Goal: Check status: Check status

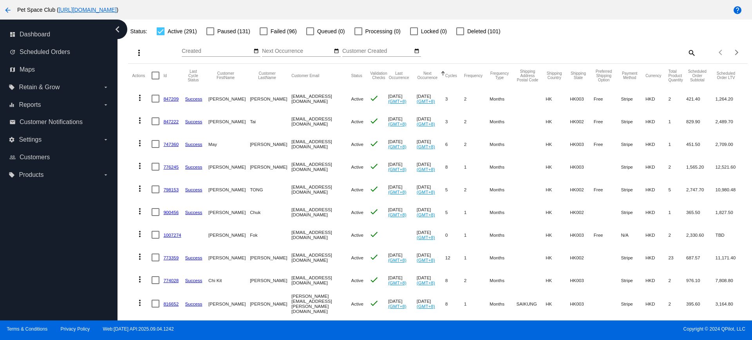
scroll to position [49, 0]
click at [687, 54] on mat-icon "search" at bounding box center [691, 53] width 9 height 12
click at [598, 54] on input "Search" at bounding box center [619, 52] width 154 height 6
paste input "893755"
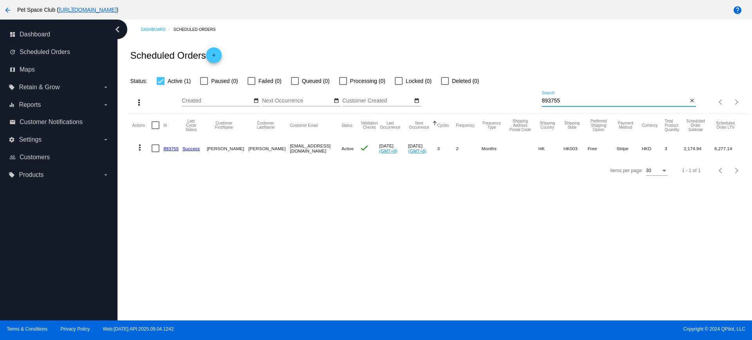
scroll to position [0, 0]
type input "893755"
drag, startPoint x: 579, startPoint y: 104, endPoint x: 559, endPoint y: 103, distance: 20.0
click at [560, 103] on div "893755 Search" at bounding box center [615, 98] width 146 height 15
click at [527, 100] on div "more_vert Sep Jan Feb Mar Apr 1" at bounding box center [437, 100] width 619 height 28
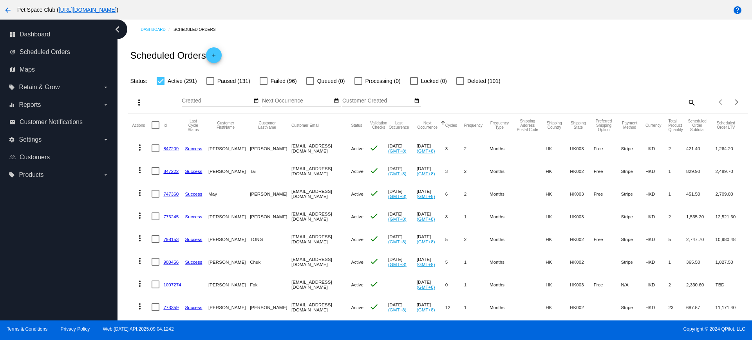
click at [687, 103] on mat-icon "search" at bounding box center [691, 102] width 9 height 12
click at [599, 100] on input "Search" at bounding box center [619, 101] width 154 height 6
click at [687, 102] on mat-icon "search" at bounding box center [691, 102] width 9 height 12
click at [617, 101] on input "Search" at bounding box center [619, 101] width 154 height 6
paste input "893755"
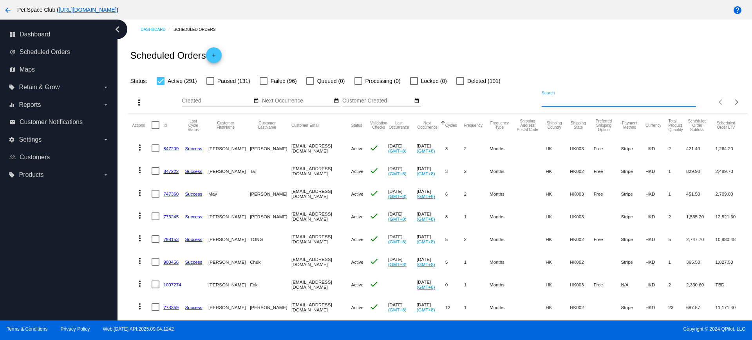
type input "893755"
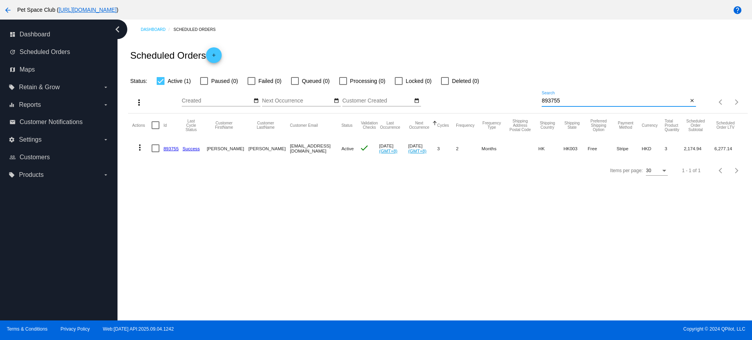
drag, startPoint x: 578, startPoint y: 98, endPoint x: 506, endPoint y: 100, distance: 71.7
click at [506, 100] on div "more_vert Sep Jan Feb Mar Apr 1" at bounding box center [437, 100] width 619 height 28
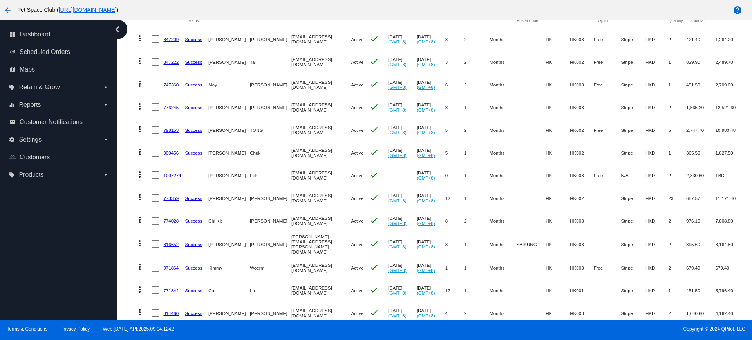
scroll to position [116, 0]
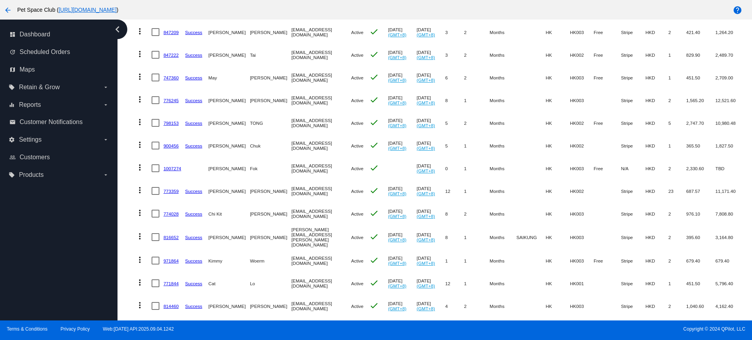
click at [127, 245] on div "Dashboard Scheduled Orders Scheduled Orders add Status: Active (291) Paused (13…" at bounding box center [438, 314] width 628 height 823
click at [126, 207] on div "Dashboard Scheduled Orders Scheduled Orders add Status: Active (291) Paused (13…" at bounding box center [438, 314] width 628 height 823
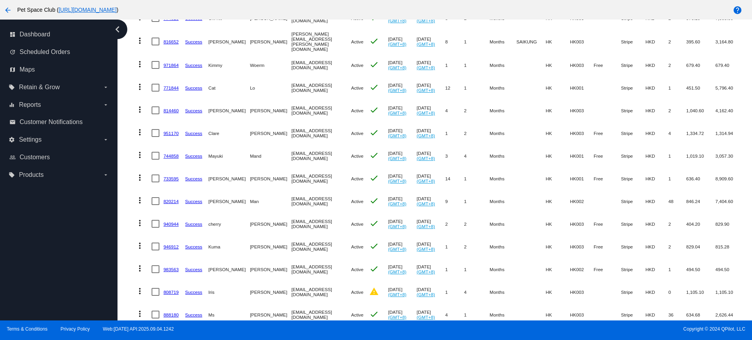
scroll to position [361, 0]
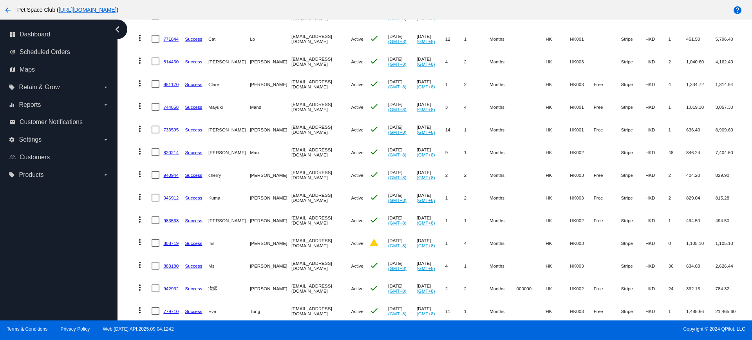
click at [130, 117] on mat-table "Actions Id Last Cycle Status Customer FirstName Customer LastName Customer Emai…" at bounding box center [437, 105] width 619 height 707
click at [91, 105] on label "equalizer Reports arrow_drop_down" at bounding box center [59, 105] width 100 height 13
click at [0, 0] on input "equalizer Reports arrow_drop_down" at bounding box center [0, 0] width 0 height 0
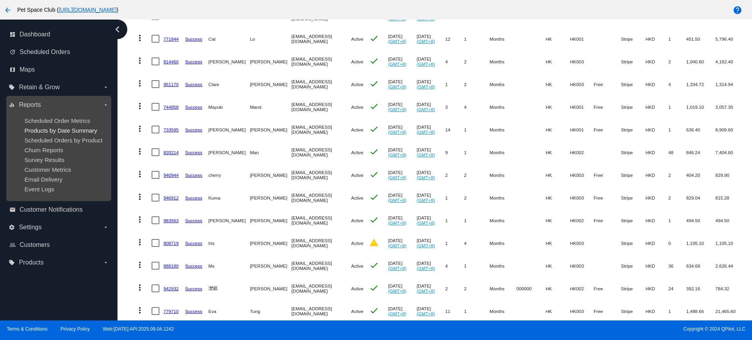
click at [78, 129] on span "Products by Date Summary" at bounding box center [60, 130] width 73 height 7
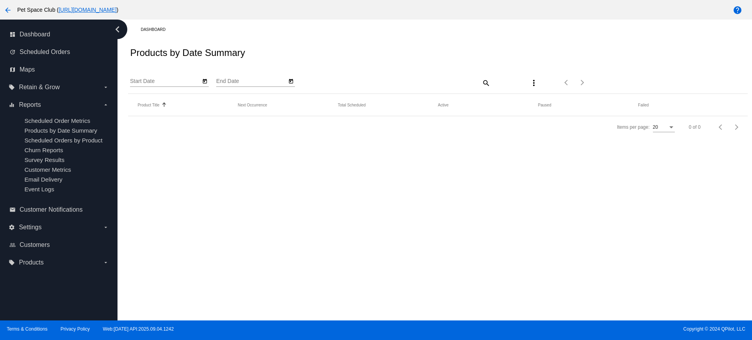
type input "9/5/2025"
type input "10/5/2025"
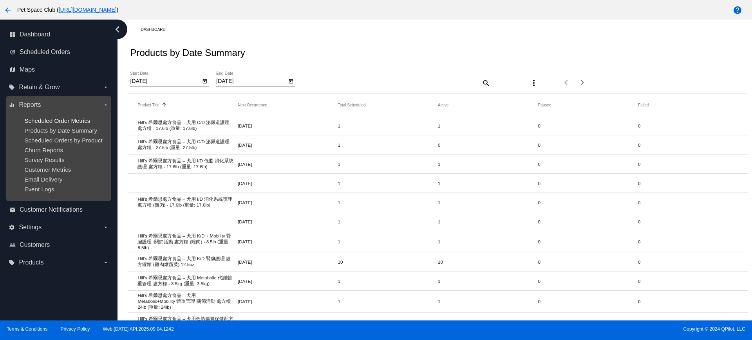
click at [47, 120] on span "Scheduled Order Metrics" at bounding box center [57, 121] width 66 height 7
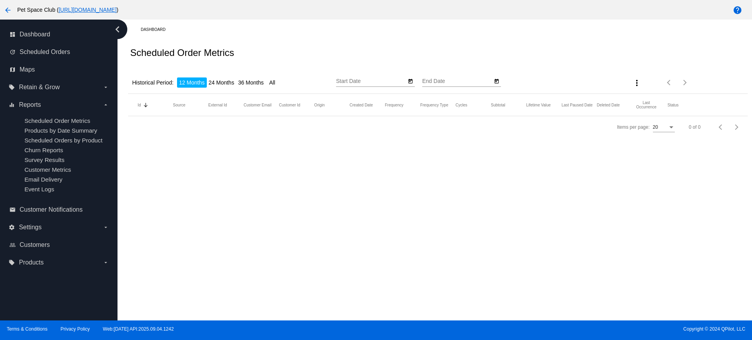
type input "9/5/2024"
type input "9/5/2025"
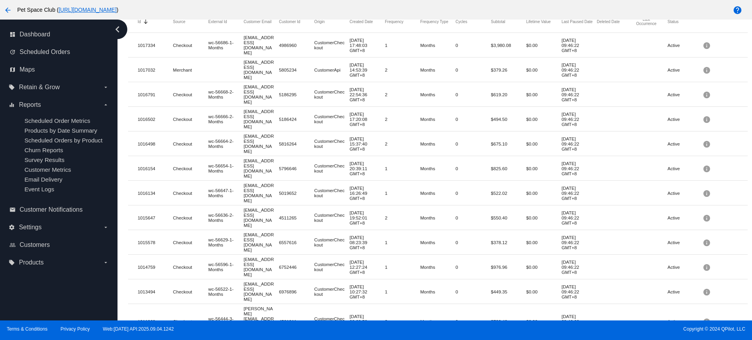
scroll to position [98, 0]
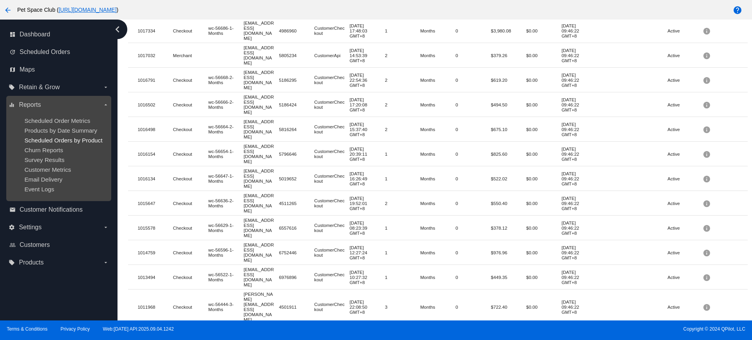
click at [62, 141] on span "Scheduled Orders by Product" at bounding box center [63, 140] width 78 height 7
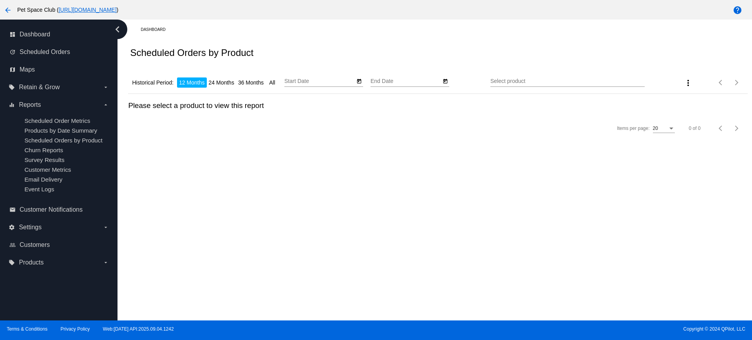
type input "9/5/2024"
type input "9/5/2025"
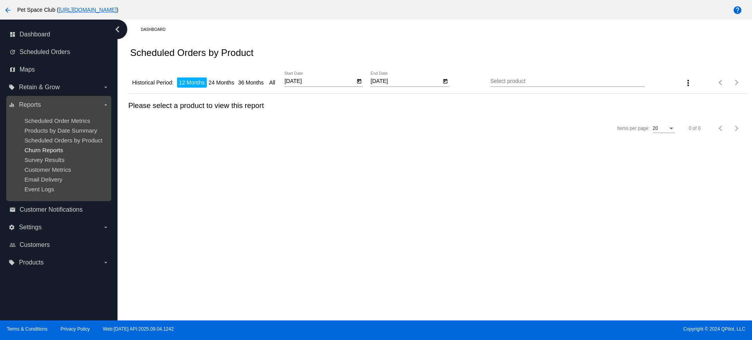
click at [52, 150] on span "Churn Reports" at bounding box center [43, 150] width 39 height 7
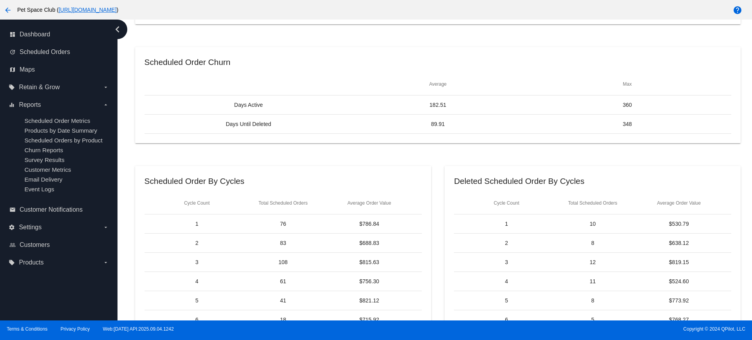
scroll to position [339, 0]
click at [51, 47] on link "update Scheduled Orders" at bounding box center [59, 52] width 100 height 13
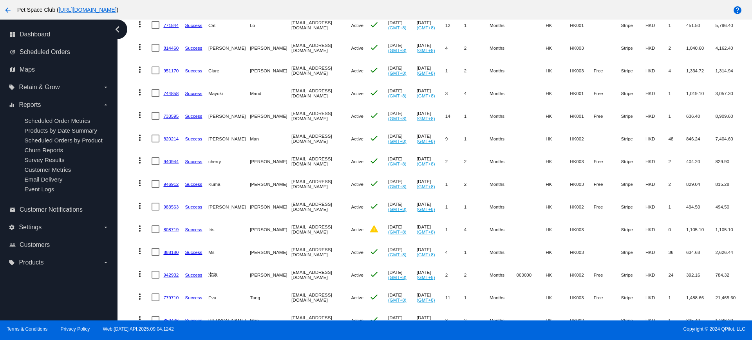
scroll to position [392, 0]
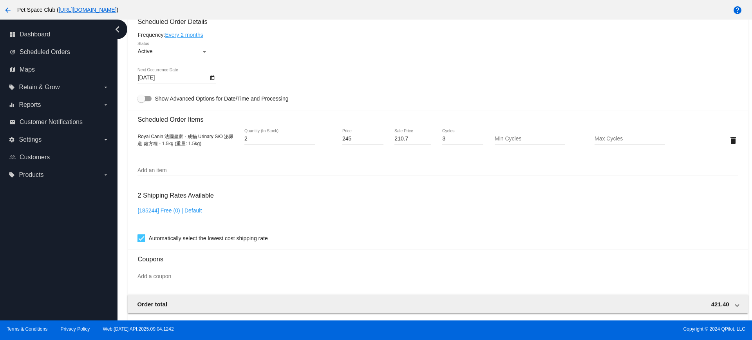
scroll to position [375, 0]
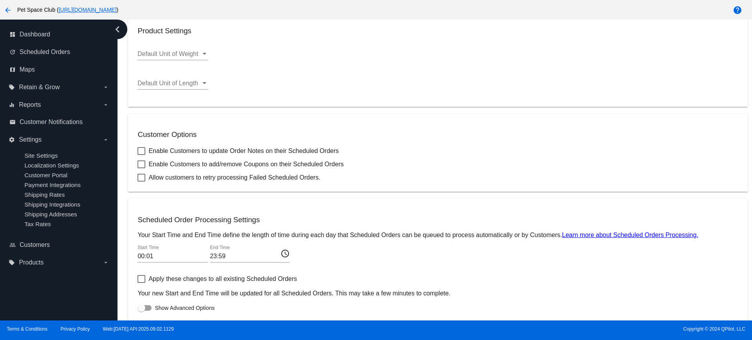
scroll to position [241, 0]
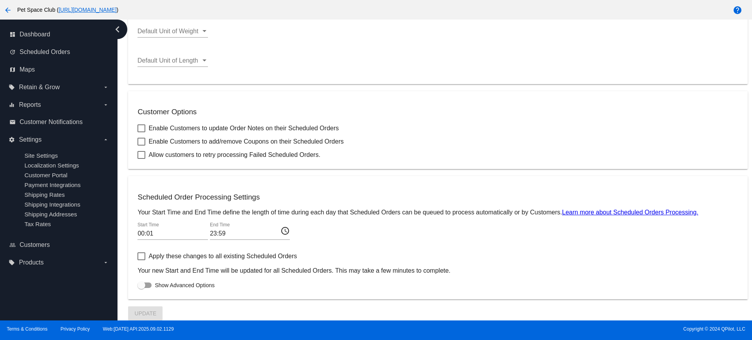
click at [155, 230] on input "00:01" at bounding box center [173, 233] width 71 height 7
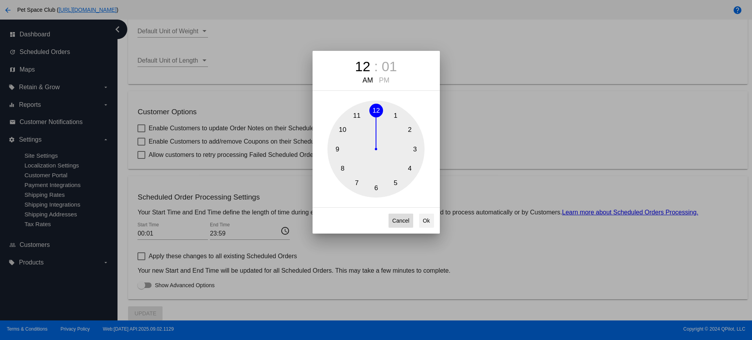
click at [405, 218] on button "Cancel" at bounding box center [401, 221] width 25 height 14
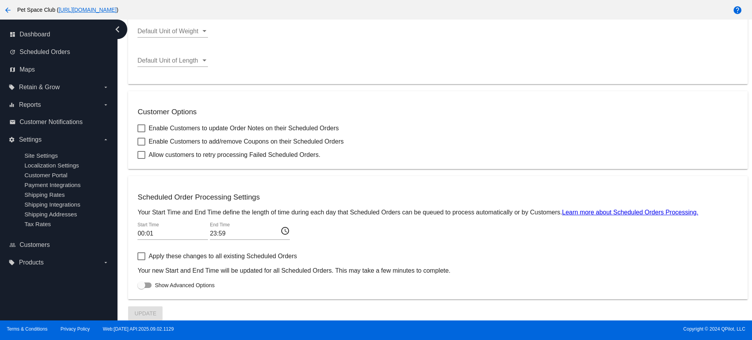
drag, startPoint x: 226, startPoint y: 233, endPoint x: 398, endPoint y: 239, distance: 171.7
click at [398, 239] on div "00:01 Start Time 23:59 End Time access_time" at bounding box center [438, 235] width 601 height 25
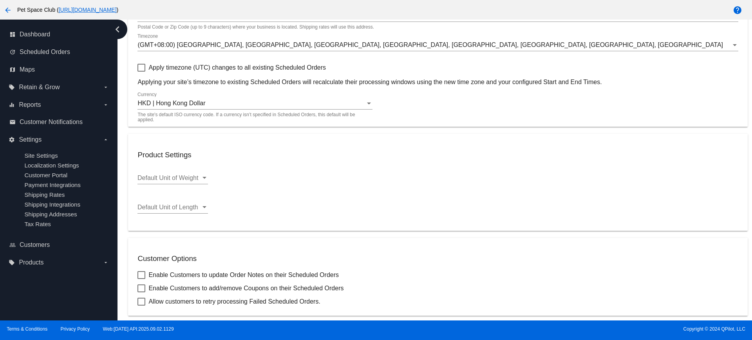
scroll to position [0, 0]
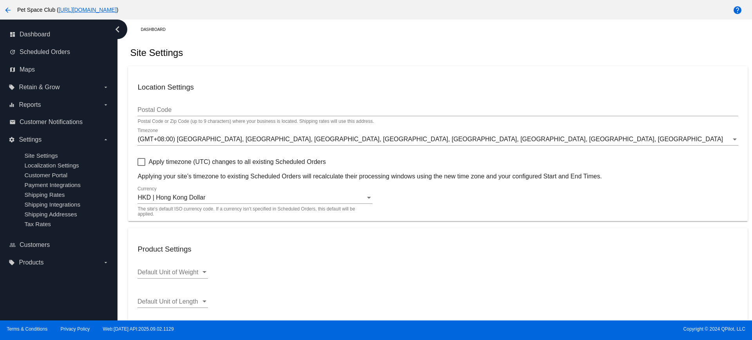
click at [121, 172] on div "Dashboard Site Settings Location Settings Postal Code Postal Code or Zip Code (…" at bounding box center [435, 170] width 635 height 301
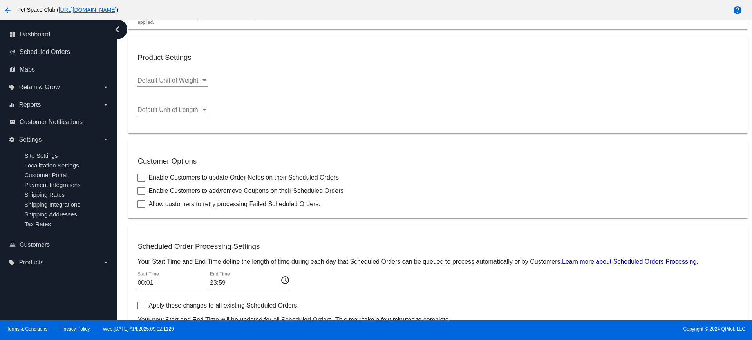
scroll to position [241, 0]
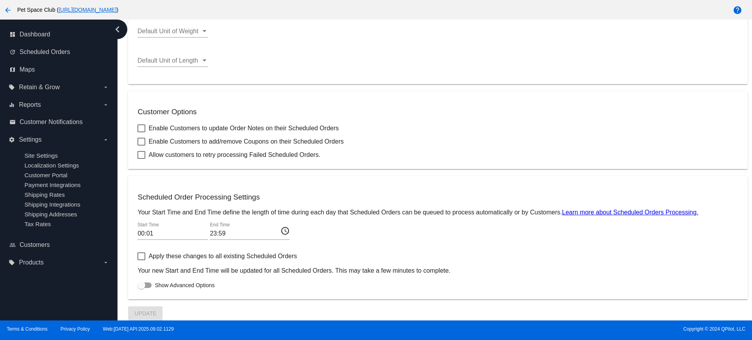
click at [121, 94] on div "Dashboard Site Settings Location Settings Postal Code Postal Code or Zip Code (…" at bounding box center [435, 170] width 635 height 301
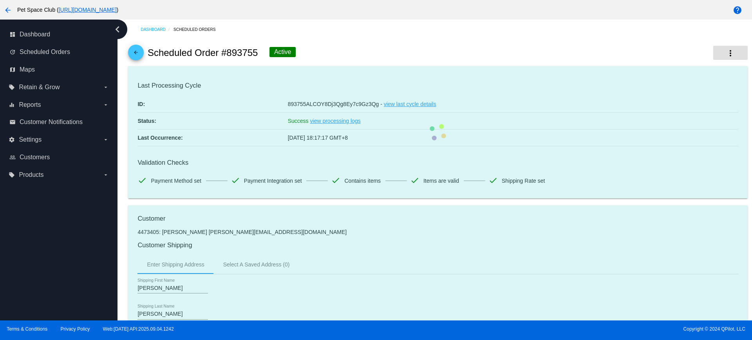
click at [728, 55] on mat-icon "more_vert" at bounding box center [730, 53] width 9 height 9
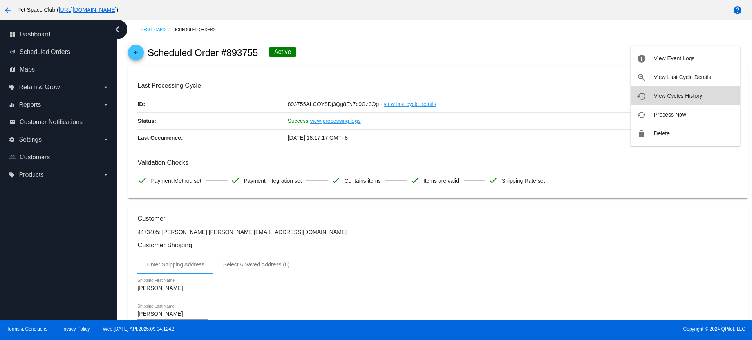
click at [670, 96] on span "View Cycles History" at bounding box center [678, 96] width 48 height 6
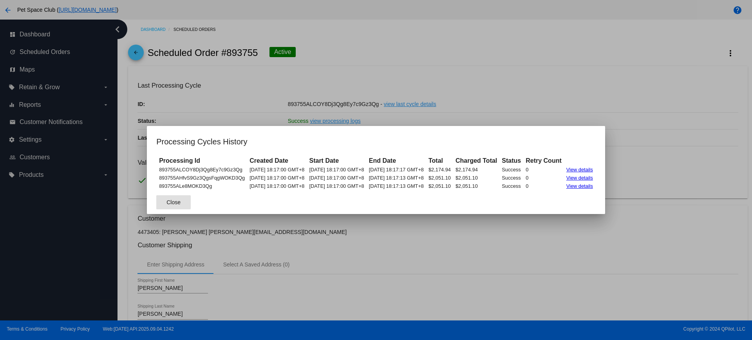
click at [158, 206] on button "Close" at bounding box center [173, 202] width 34 height 14
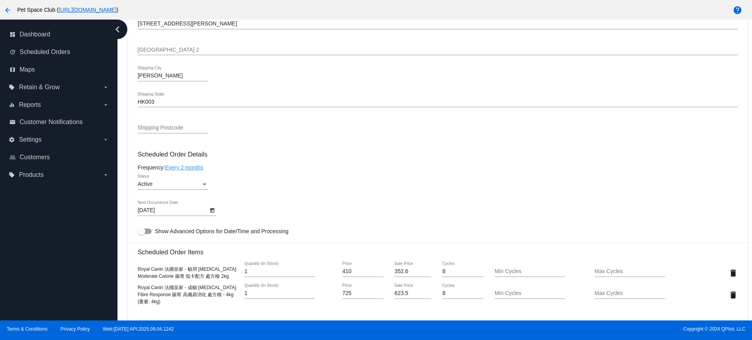
scroll to position [392, 0]
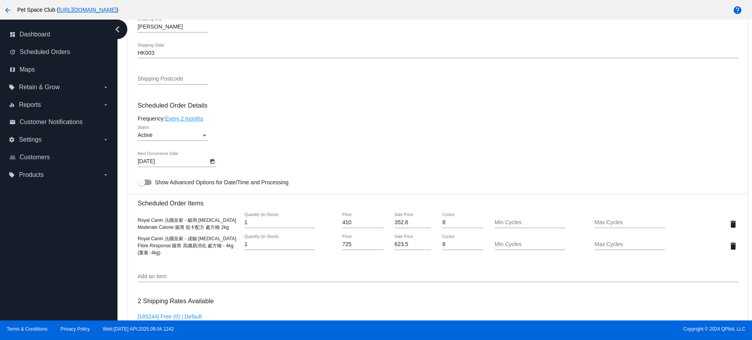
drag, startPoint x: 230, startPoint y: 228, endPoint x: 137, endPoint y: 217, distance: 93.5
click at [137, 217] on mat-card "Customer 4469342: Chi Kit [PERSON_NAME] [EMAIL_ADDRESS][DOMAIN_NAME] Customer S…" at bounding box center [437, 216] width 619 height 805
drag, startPoint x: 160, startPoint y: 253, endPoint x: 138, endPoint y: 240, distance: 26.3
click at [138, 240] on div "Royal Canin 法國皇家 - 成貓 Gastrointestinal Fibre Response 腸胃 高纖易消化 處方糧 - 4kg (重量: 4…" at bounding box center [188, 245] width 100 height 21
click at [216, 262] on div "Royal Canin 法國皇家 - 貓用 Gastrointestinal Moderate Calorie 腸胃 低卡配方 處方糧 2kg 1 Quant…" at bounding box center [438, 235] width 601 height 56
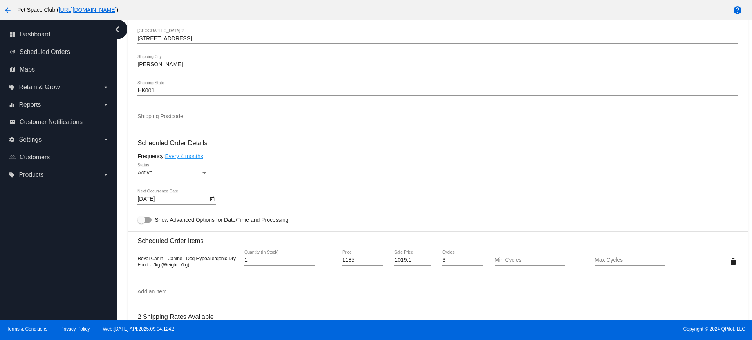
scroll to position [392, 0]
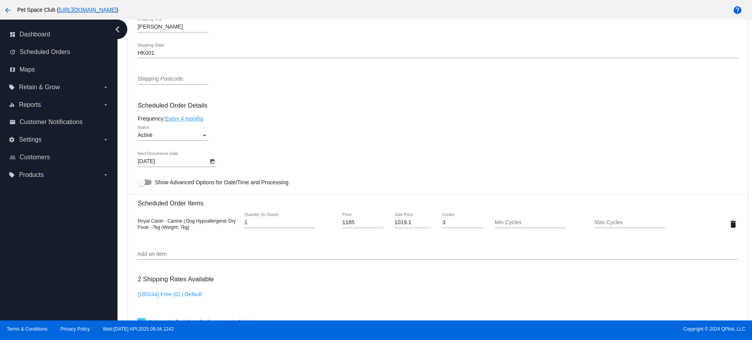
click at [238, 303] on div "[185244] Free (0) | Default" at bounding box center [438, 302] width 601 height 22
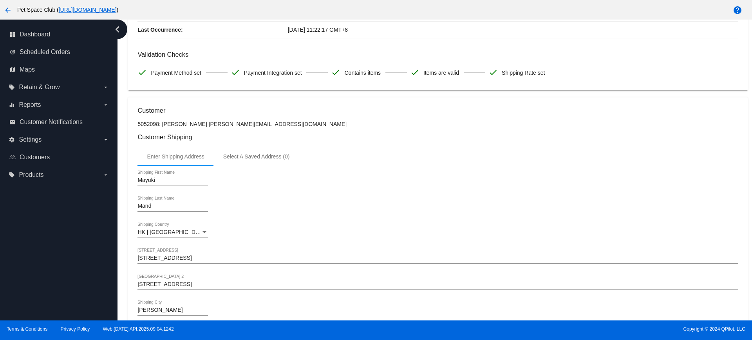
scroll to position [0, 0]
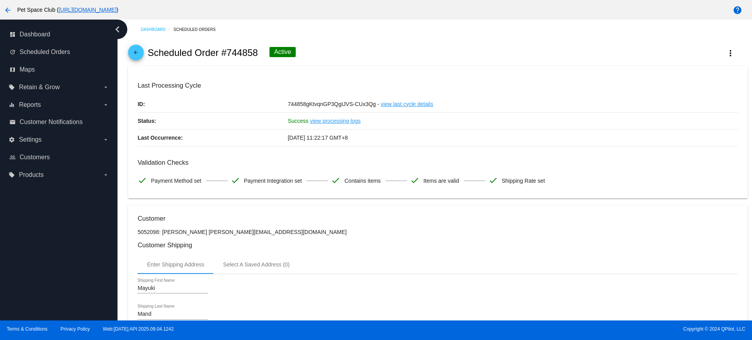
drag, startPoint x: 257, startPoint y: 55, endPoint x: 227, endPoint y: 55, distance: 30.2
click at [227, 55] on div "arrow_back Scheduled Order #744858 Active more_vert" at bounding box center [437, 53] width 619 height 27
copy h2 "744858"
click at [398, 74] on mat-card "Last Processing Cycle ID: 744858gKtvqnGP3QgIJVS-CUx3Qg - view last cycle detail…" at bounding box center [437, 132] width 619 height 133
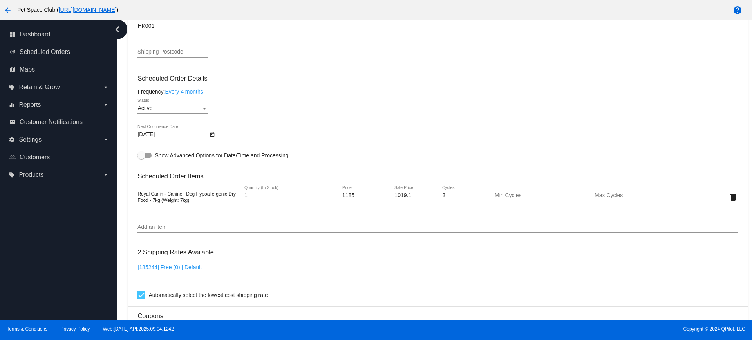
scroll to position [441, 0]
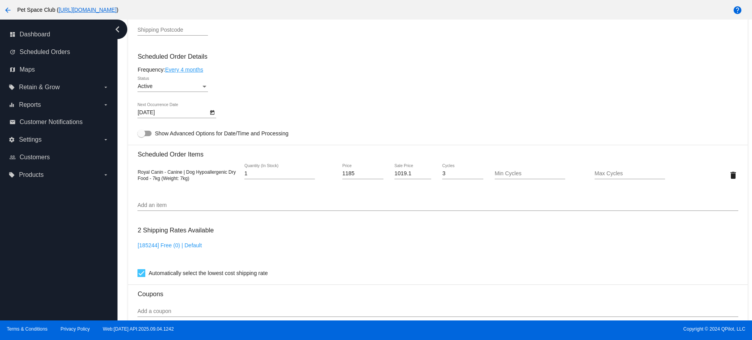
click at [198, 183] on div "Royal Canin - Canine | Dog Hypoallergenic Dry Food - 7kg (Weight: 7kg) 1 Quanti…" at bounding box center [438, 175] width 601 height 22
drag, startPoint x: 197, startPoint y: 179, endPoint x: 138, endPoint y: 169, distance: 59.6
click at [138, 169] on div "Royal Canin - Canine | Dog Hypoallergenic Dry Food - 7kg (Weight: 7kg)" at bounding box center [188, 175] width 100 height 13
copy span "Royal Canin - Canine | Dog Hypoallergenic Dry Food - 7kg (Weight: 7kg)"
click at [121, 146] on div "Dashboard Scheduled Orders arrow_back Scheduled Order #744858 Active more_vert …" at bounding box center [435, 170] width 635 height 301
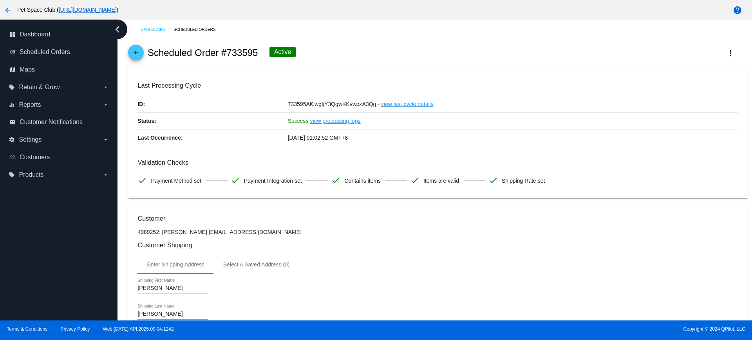
drag, startPoint x: 259, startPoint y: 53, endPoint x: 228, endPoint y: 53, distance: 30.6
click at [228, 53] on div "arrow_back Scheduled Order #733595 Active more_vert" at bounding box center [437, 53] width 619 height 27
copy h2 "733595"
click at [352, 44] on div "arrow_back Scheduled Order #733595 Active more_vert" at bounding box center [437, 53] width 619 height 27
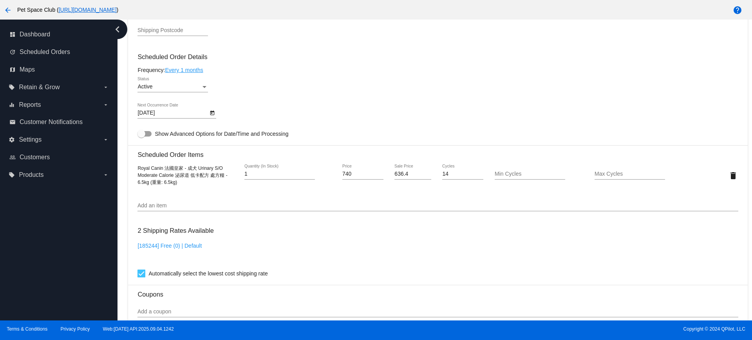
scroll to position [441, 0]
drag, startPoint x: 179, startPoint y: 185, endPoint x: 134, endPoint y: 168, distance: 48.5
click at [134, 168] on mat-card "Customer 4989252: Jasmine Chan coolxjasmine@gmail.com Customer Shipping Enter S…" at bounding box center [437, 157] width 619 height 784
copy span "Royal Canin 法國皇家 - 成犬 Urinary S/O Moderate Calorie 泌尿道 低卡配方 處方糧 - 6.5kg (重量: 6.…"
click at [119, 177] on div "Dashboard Scheduled Orders arrow_back Scheduled Order #733595 Active more_vert …" at bounding box center [435, 170] width 635 height 301
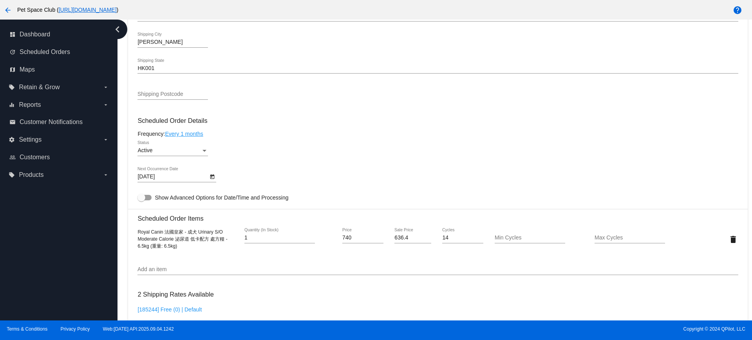
scroll to position [375, 0]
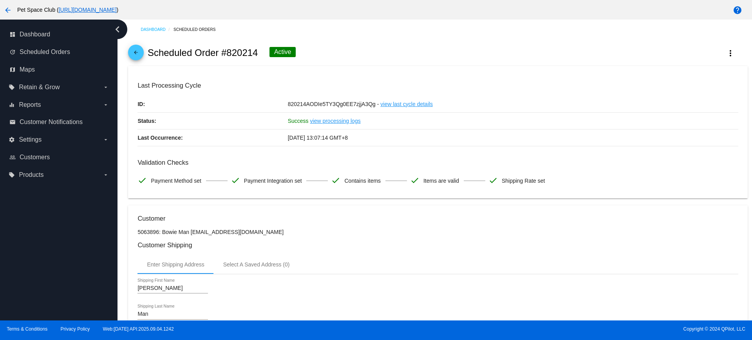
drag, startPoint x: 256, startPoint y: 52, endPoint x: 226, endPoint y: 52, distance: 29.8
click at [226, 52] on h2 "Scheduled Order #820214" at bounding box center [203, 52] width 110 height 11
copy h2 "820214"
click at [375, 53] on div "arrow_back Scheduled Order #820214 Active more_vert" at bounding box center [437, 53] width 619 height 27
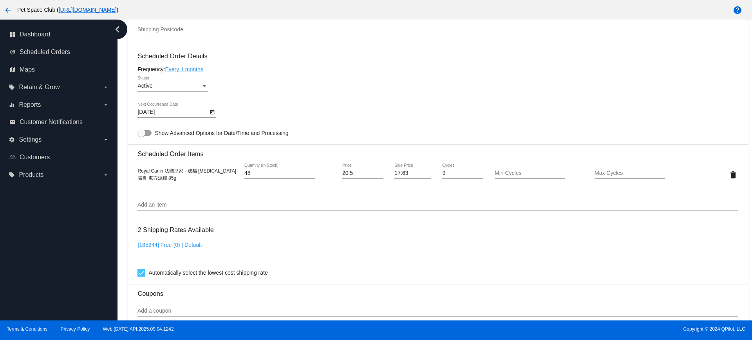
scroll to position [441, 0]
drag, startPoint x: 146, startPoint y: 175, endPoint x: 131, endPoint y: 165, distance: 18.1
click at [131, 165] on mat-card "Customer 5063896: Bowie Man [EMAIL_ADDRESS][DOMAIN_NAME] Customer Shipping Ente…" at bounding box center [437, 157] width 619 height 784
copy span "Royal Canin 法國皇家 - 成貓 [MEDICAL_DATA] 腸胃 處方濕糧 85g"
drag, startPoint x: 239, startPoint y: 269, endPoint x: 471, endPoint y: 93, distance: 290.8
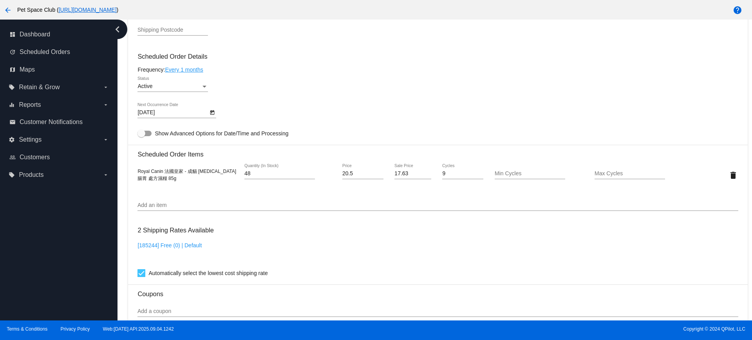
click at [471, 94] on div "Active Status" at bounding box center [438, 88] width 601 height 22
